Goal: Information Seeking & Learning: Learn about a topic

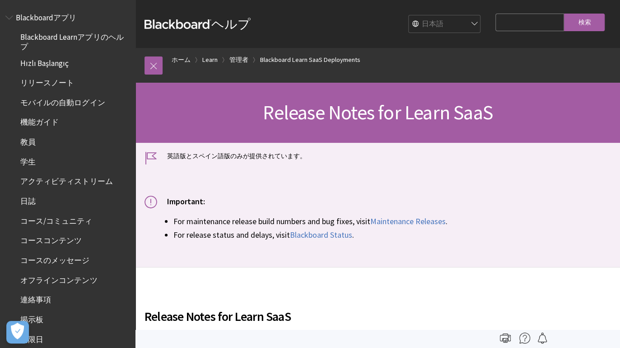
click at [495, 23] on input "Search Query" at bounding box center [529, 23] width 69 height 18
click at [564, 14] on input "検索" at bounding box center [584, 23] width 41 height 18
click at [511, 27] on input "成績レベル" at bounding box center [529, 23] width 69 height 18
type input "成"
type input "カラー"
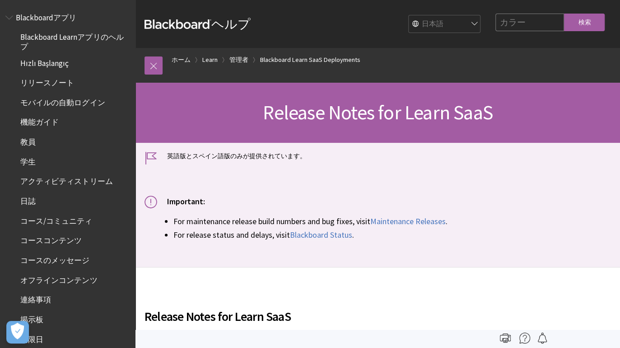
click at [564, 14] on input "検索" at bounding box center [584, 23] width 41 height 18
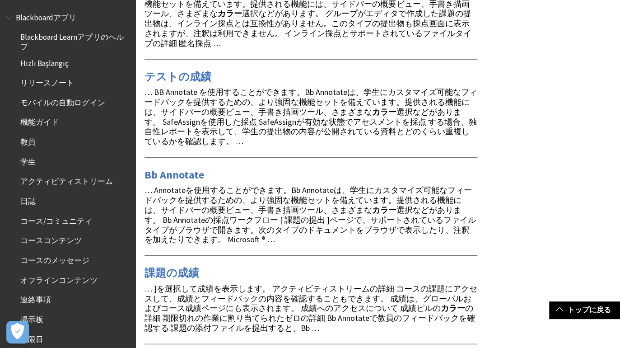
scroll to position [1128, 0]
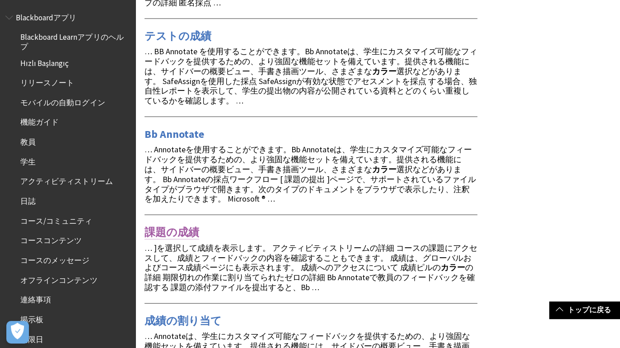
click at [192, 225] on link "課題の成績" at bounding box center [171, 232] width 55 height 14
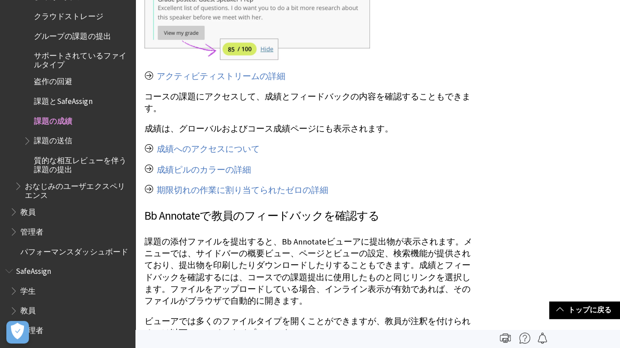
scroll to position [768, 0]
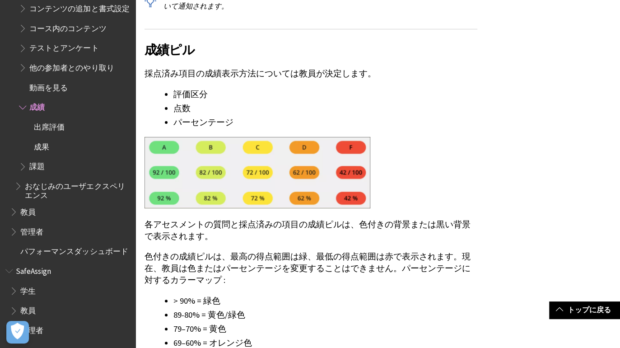
scroll to position [1964, 0]
